Goal: Information Seeking & Learning: Learn about a topic

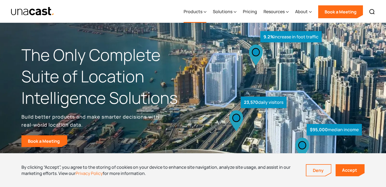
click at [202, 11] on div "Products" at bounding box center [193, 11] width 19 height 6
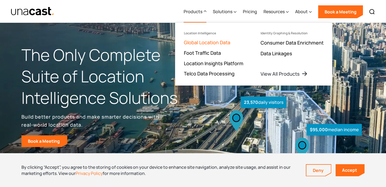
click at [208, 42] on link "Global Location Data" at bounding box center [207, 42] width 46 height 6
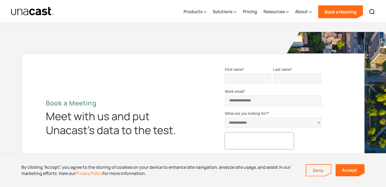
scroll to position [1748, 0]
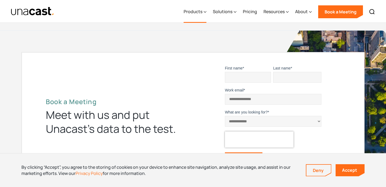
click at [202, 13] on div "Products" at bounding box center [193, 11] width 19 height 6
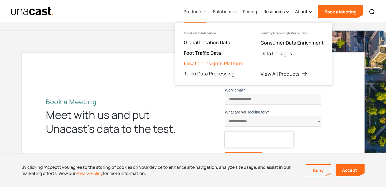
click at [208, 62] on link "Location Insights Platform" at bounding box center [214, 63] width 60 height 6
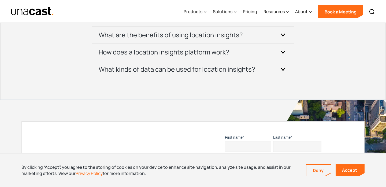
scroll to position [2019, 0]
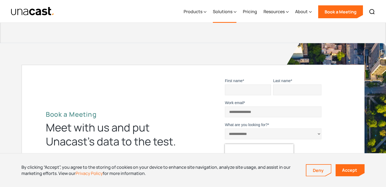
click at [235, 10] on icon at bounding box center [235, 12] width 3 height 6
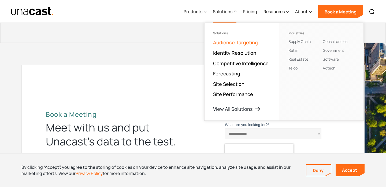
click at [232, 41] on link "Audience Targeting" at bounding box center [235, 42] width 45 height 6
